Goal: Browse casually

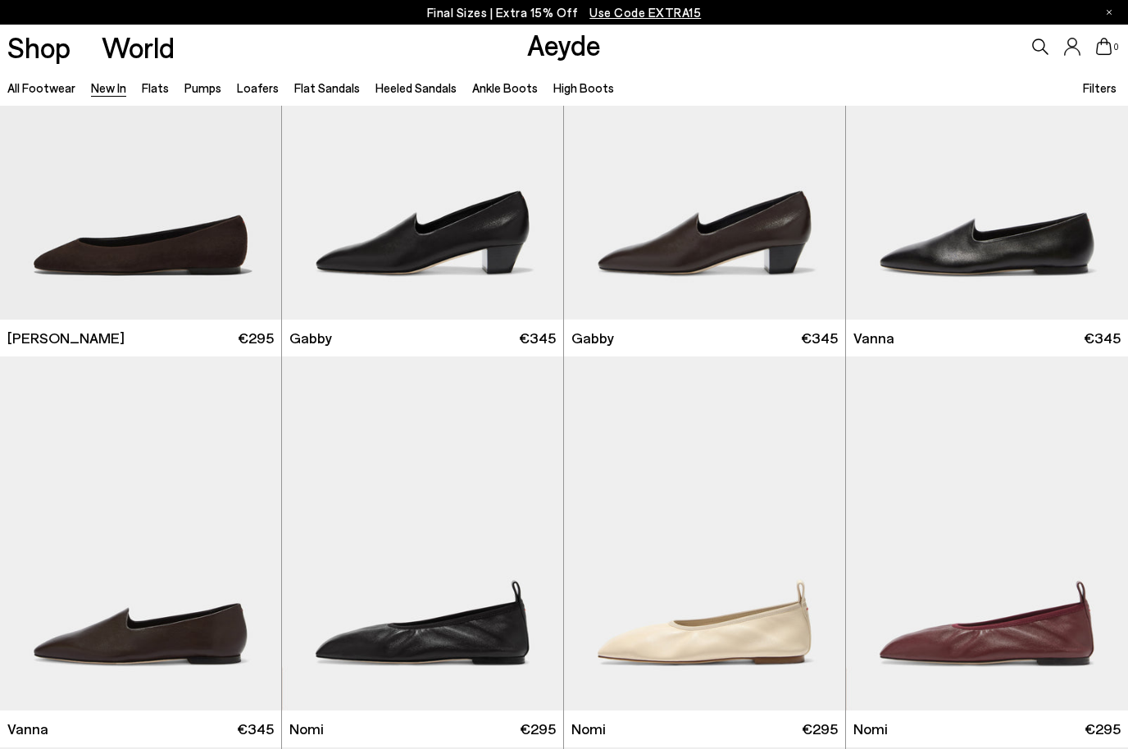
scroll to position [2100, 0]
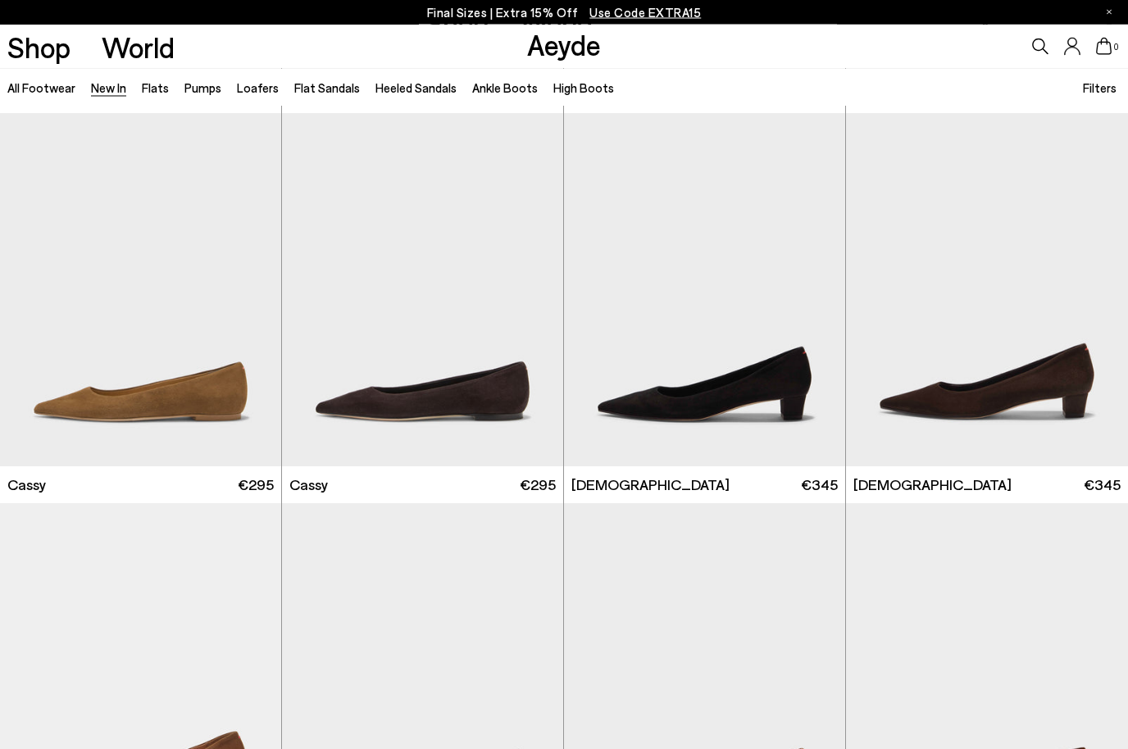
scroll to position [6243, 0]
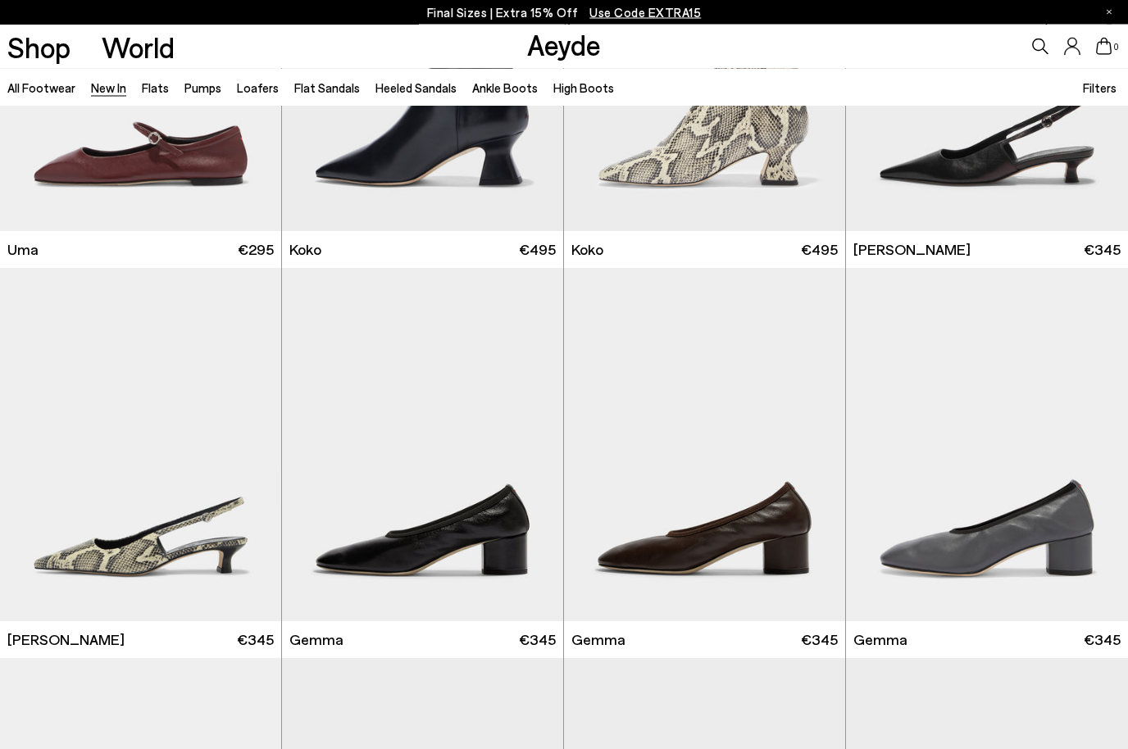
scroll to position [7663, 0]
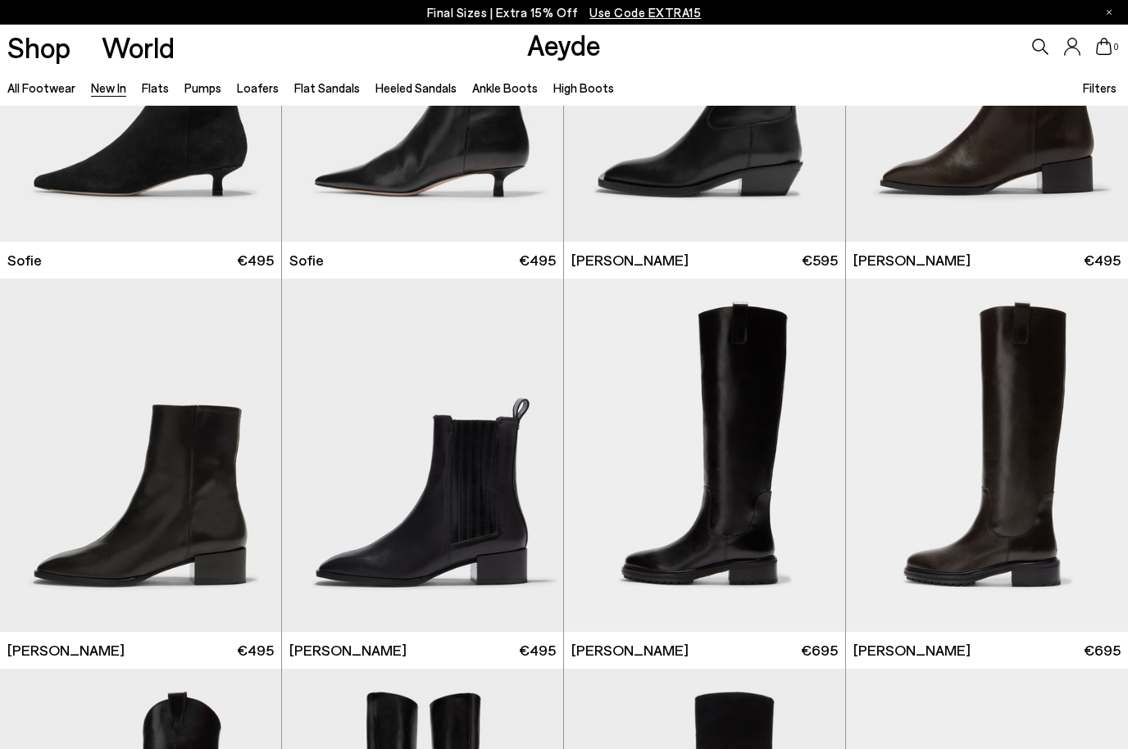
scroll to position [12325, 0]
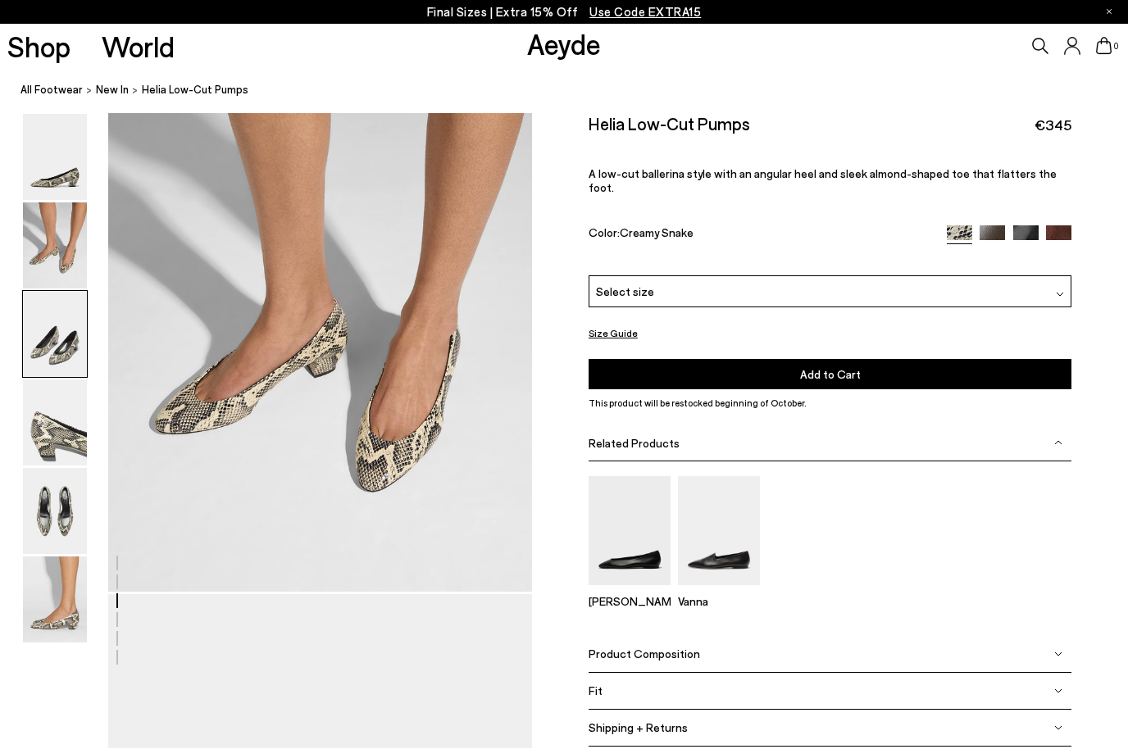
click at [61, 80] on nav "All Footwear New In Helia Low-Cut Pumps" at bounding box center [575, 91] width 1108 height 45
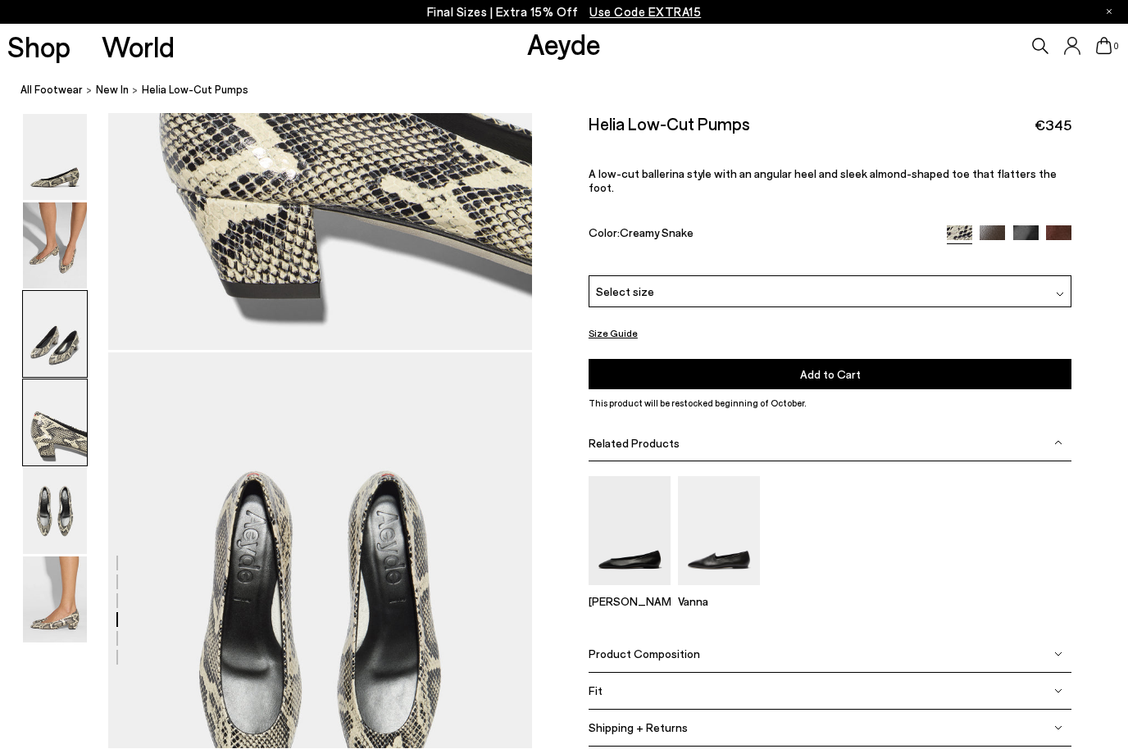
scroll to position [2271, 0]
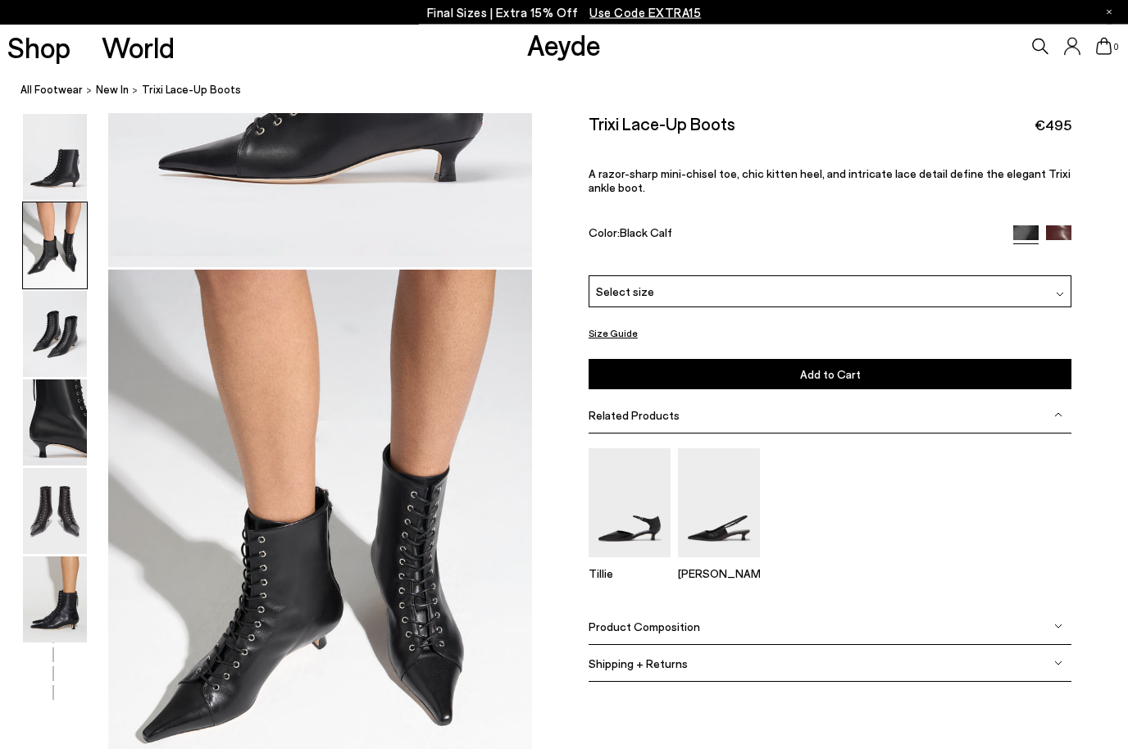
scroll to position [568, 0]
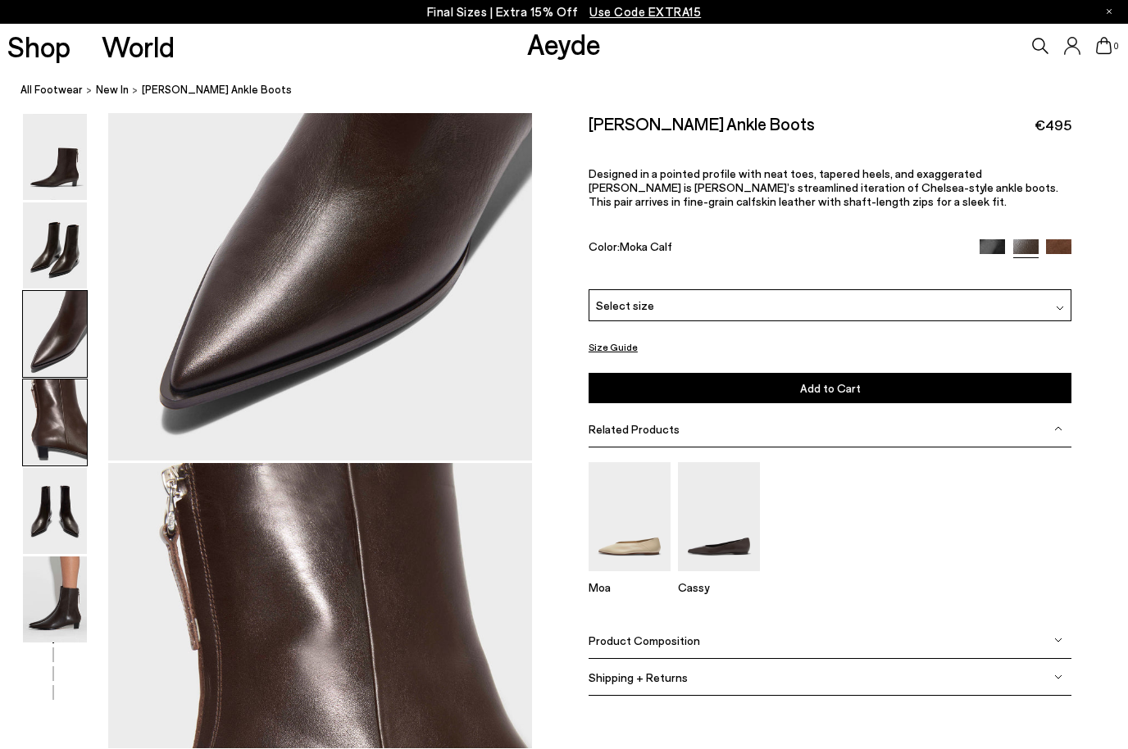
click at [55, 167] on img at bounding box center [55, 158] width 64 height 86
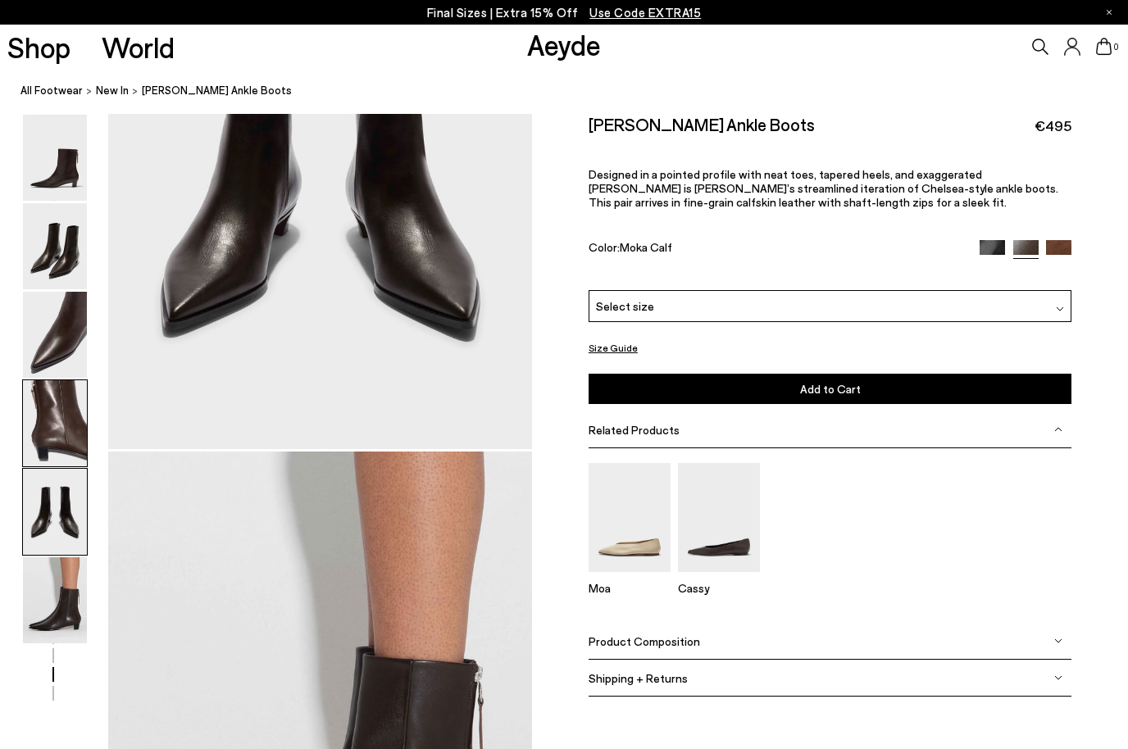
scroll to position [2496, 0]
